Goal: Information Seeking & Learning: Learn about a topic

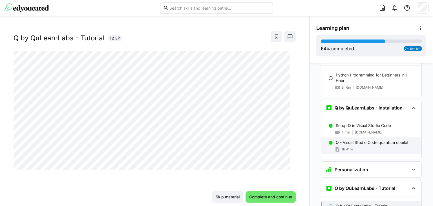
scroll to position [820, 0]
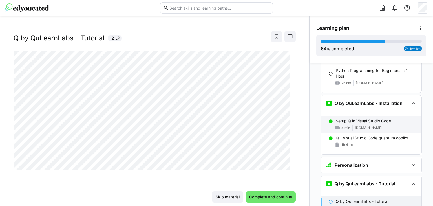
click at [359, 118] on p "Setup Q in Visual Studio Code" at bounding box center [363, 121] width 55 height 6
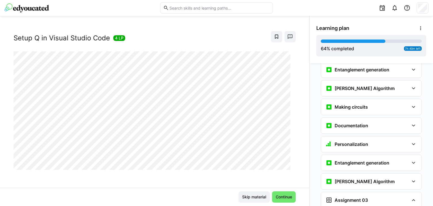
scroll to position [1482, 0]
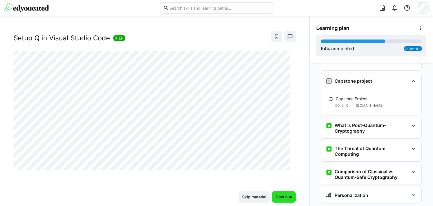
click at [283, 196] on span "Continue" at bounding box center [284, 197] width 18 height 6
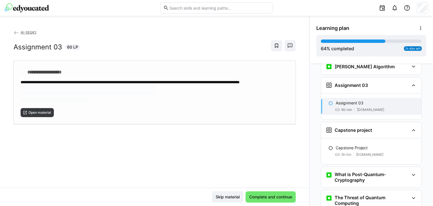
scroll to position [1433, 0]
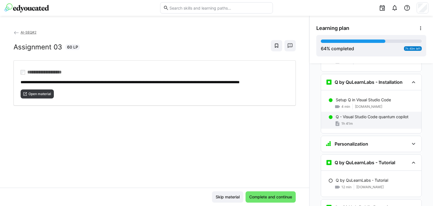
click at [382, 114] on p "Q - Visual Studio Code quantum copilot" at bounding box center [372, 117] width 73 height 6
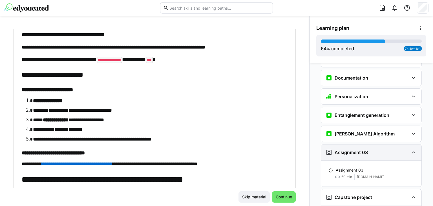
scroll to position [1370, 0]
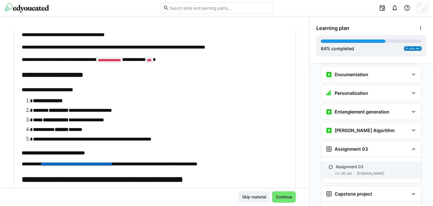
click at [348, 164] on p "Assignment 03" at bounding box center [350, 167] width 28 height 6
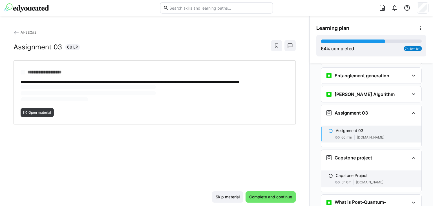
scroll to position [1433, 0]
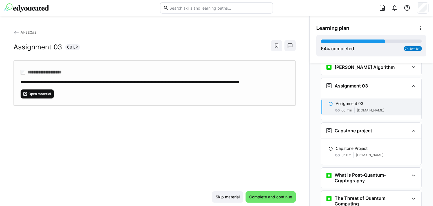
click at [31, 96] on span "Open material" at bounding box center [40, 94] width 24 height 5
click at [263, 197] on span "Complete and continue" at bounding box center [270, 197] width 45 height 6
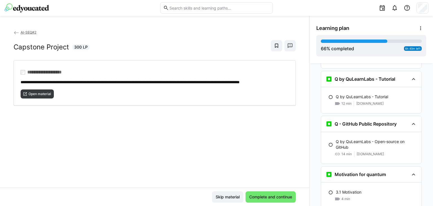
scroll to position [885, 0]
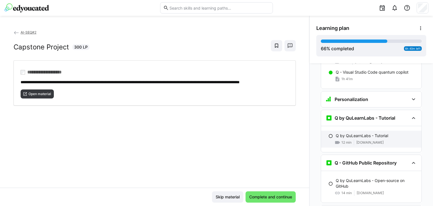
click at [356, 140] on span "[DOMAIN_NAME]" at bounding box center [369, 142] width 27 height 5
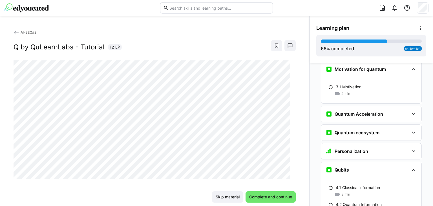
scroll to position [976, 0]
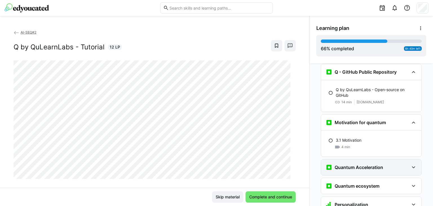
click at [402, 164] on div "Quantum Acceleration" at bounding box center [367, 167] width 83 height 7
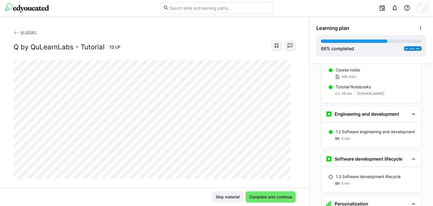
scroll to position [28, 0]
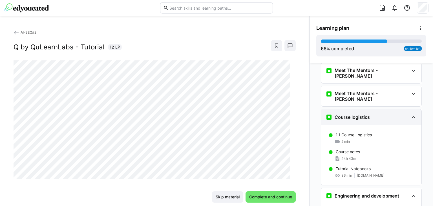
click at [410, 114] on eds-icon at bounding box center [413, 117] width 7 height 7
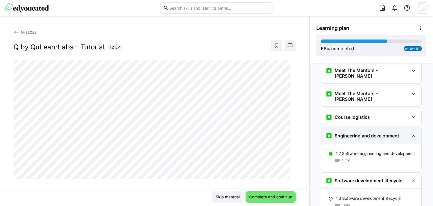
click at [410, 132] on eds-icon at bounding box center [413, 135] width 7 height 7
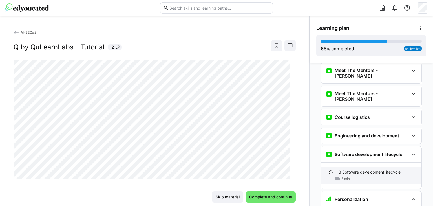
click at [360, 169] on p "1.3 Software development lifecycle" at bounding box center [368, 172] width 65 height 6
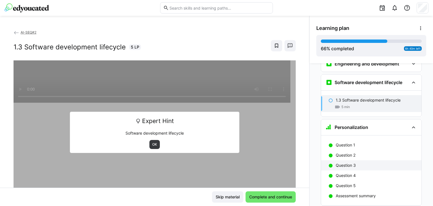
scroll to position [101, 0]
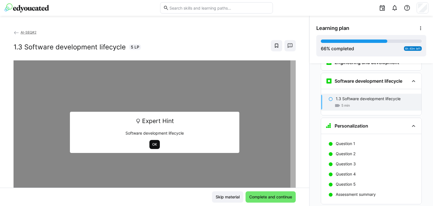
click at [149, 147] on span "OK" at bounding box center [154, 144] width 10 height 9
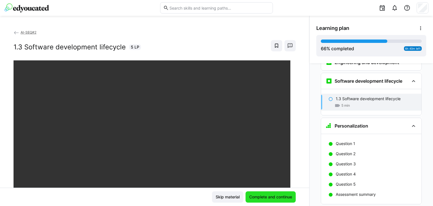
click at [268, 196] on span "Complete and continue" at bounding box center [270, 197] width 45 height 6
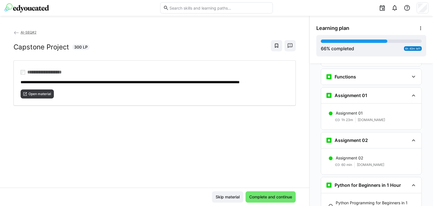
scroll to position [600, 0]
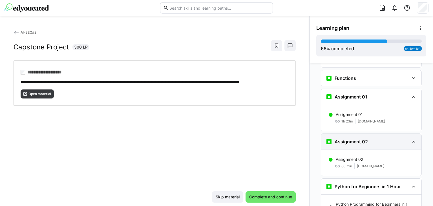
click at [412, 138] on eds-icon at bounding box center [413, 141] width 7 height 7
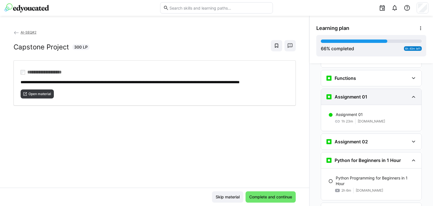
click at [411, 93] on eds-icon at bounding box center [413, 96] width 7 height 7
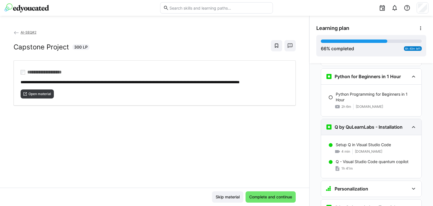
scroll to position [656, 0]
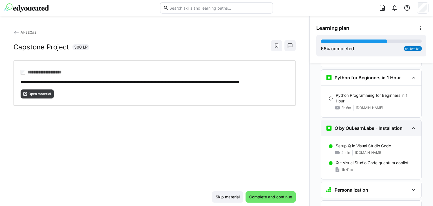
click at [405, 125] on div "Q by QuLearnLabs - Installation" at bounding box center [367, 128] width 83 height 7
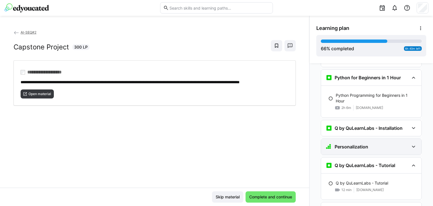
click at [406, 143] on div "Personalization" at bounding box center [367, 146] width 83 height 7
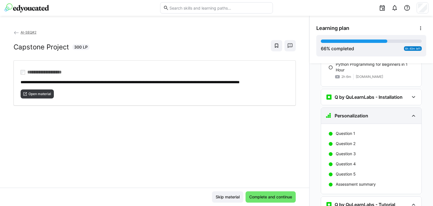
scroll to position [684, 0]
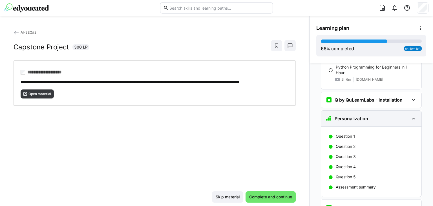
click at [407, 110] on div "Personalization" at bounding box center [371, 118] width 100 height 16
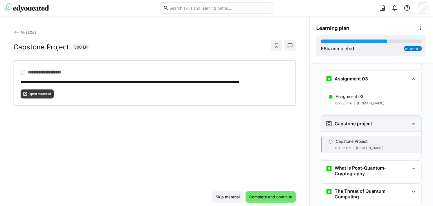
scroll to position [1270, 0]
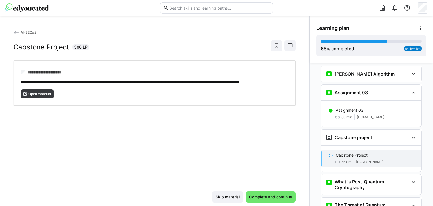
click at [364, 150] on div "Capstone Project 5h 0m [DOMAIN_NAME]" at bounding box center [371, 158] width 100 height 17
click at [43, 96] on span "Open material" at bounding box center [40, 94] width 24 height 5
